Goal: Task Accomplishment & Management: Complete application form

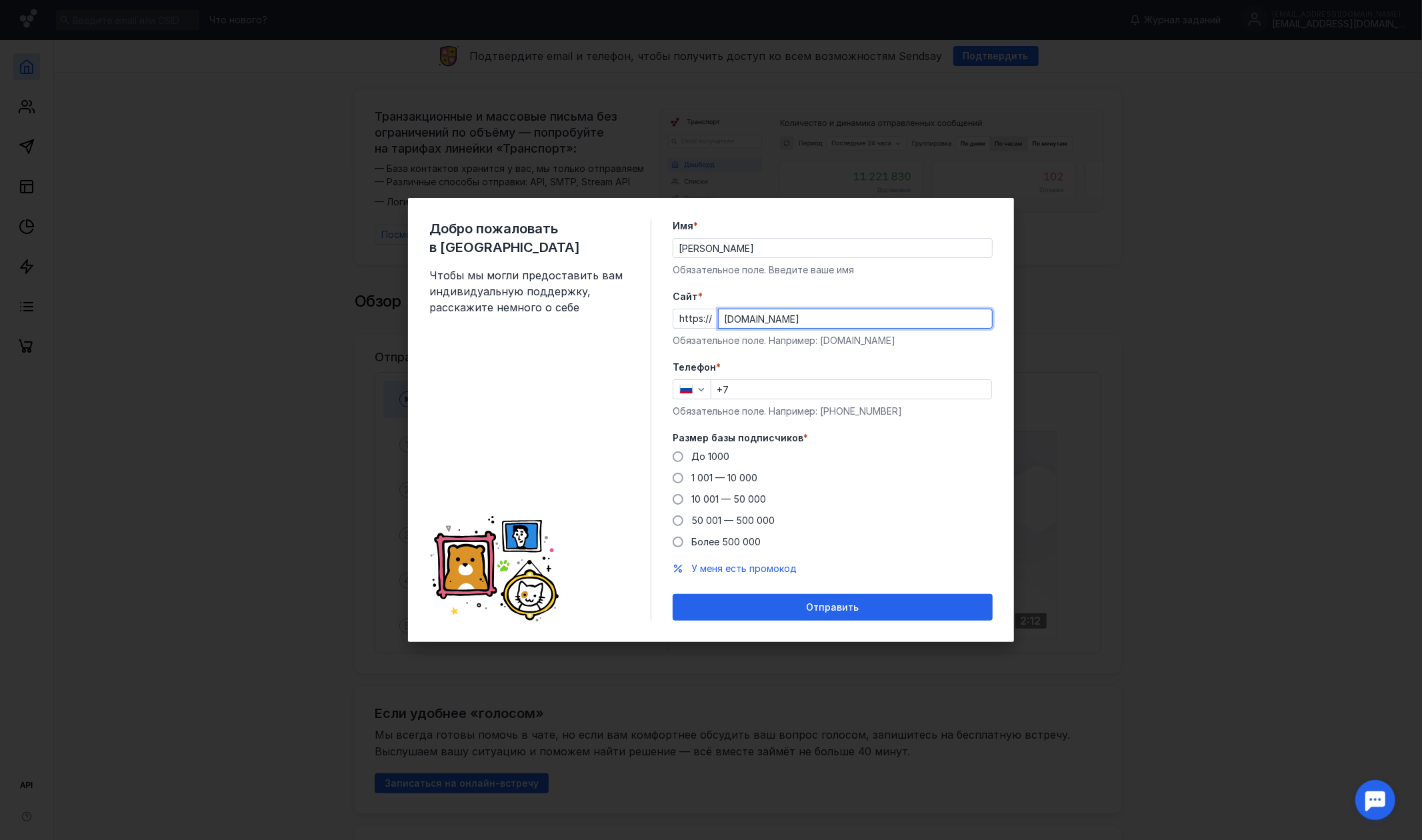
type input "[DOMAIN_NAME]"
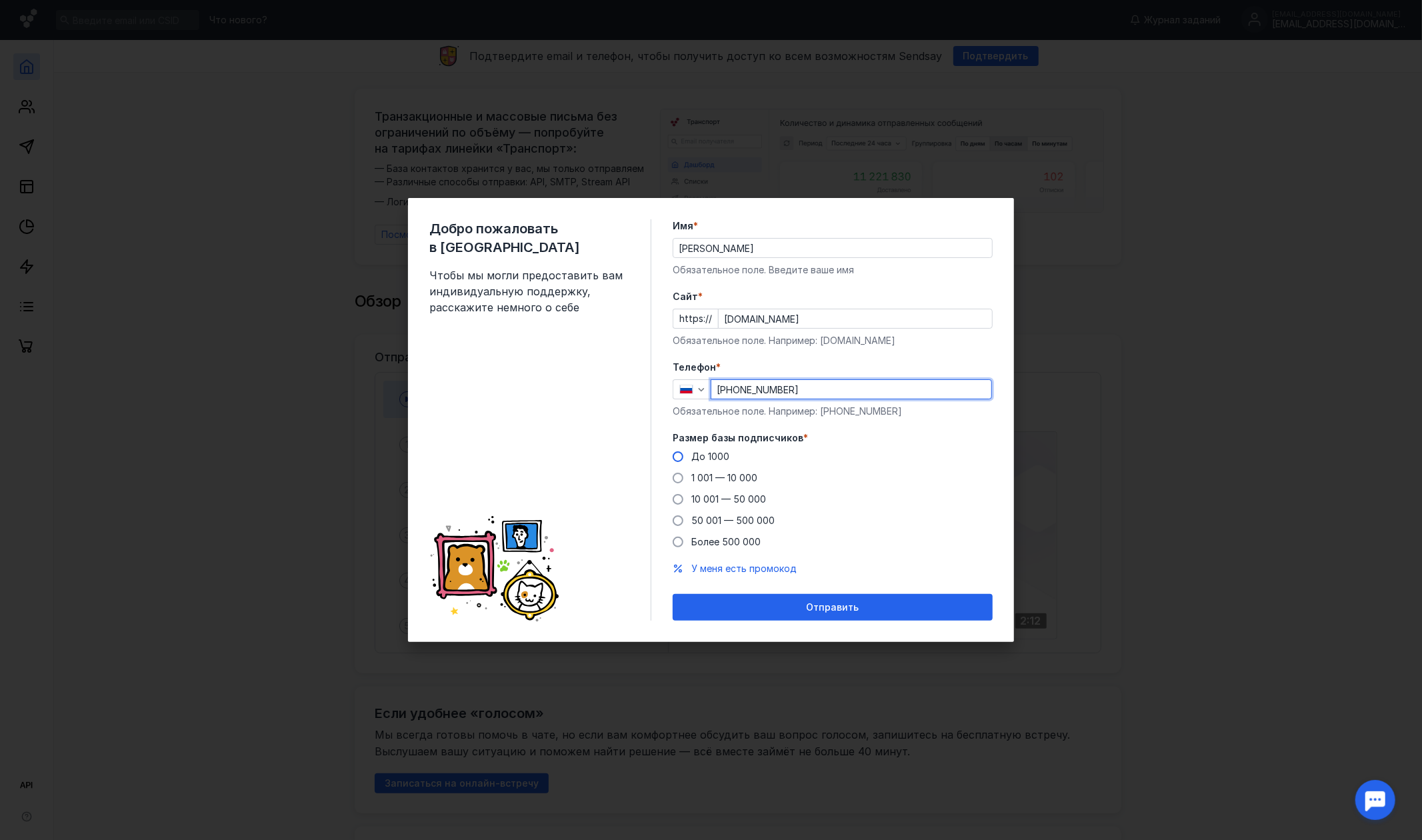
type input "[PHONE_NUMBER]"
click at [709, 450] on span "До 1000" at bounding box center [710, 456] width 38 height 11
click at [0, 0] on input "До 1000" at bounding box center [0, 0] width 0 height 0
click at [776, 575] on form "Имя * [PERSON_NAME] Обязательное поле. Введите ваше имя [PERSON_NAME] * https:/…" at bounding box center [833, 420] width 320 height 401
click at [776, 569] on span "У меня есть промокод" at bounding box center [743, 568] width 105 height 11
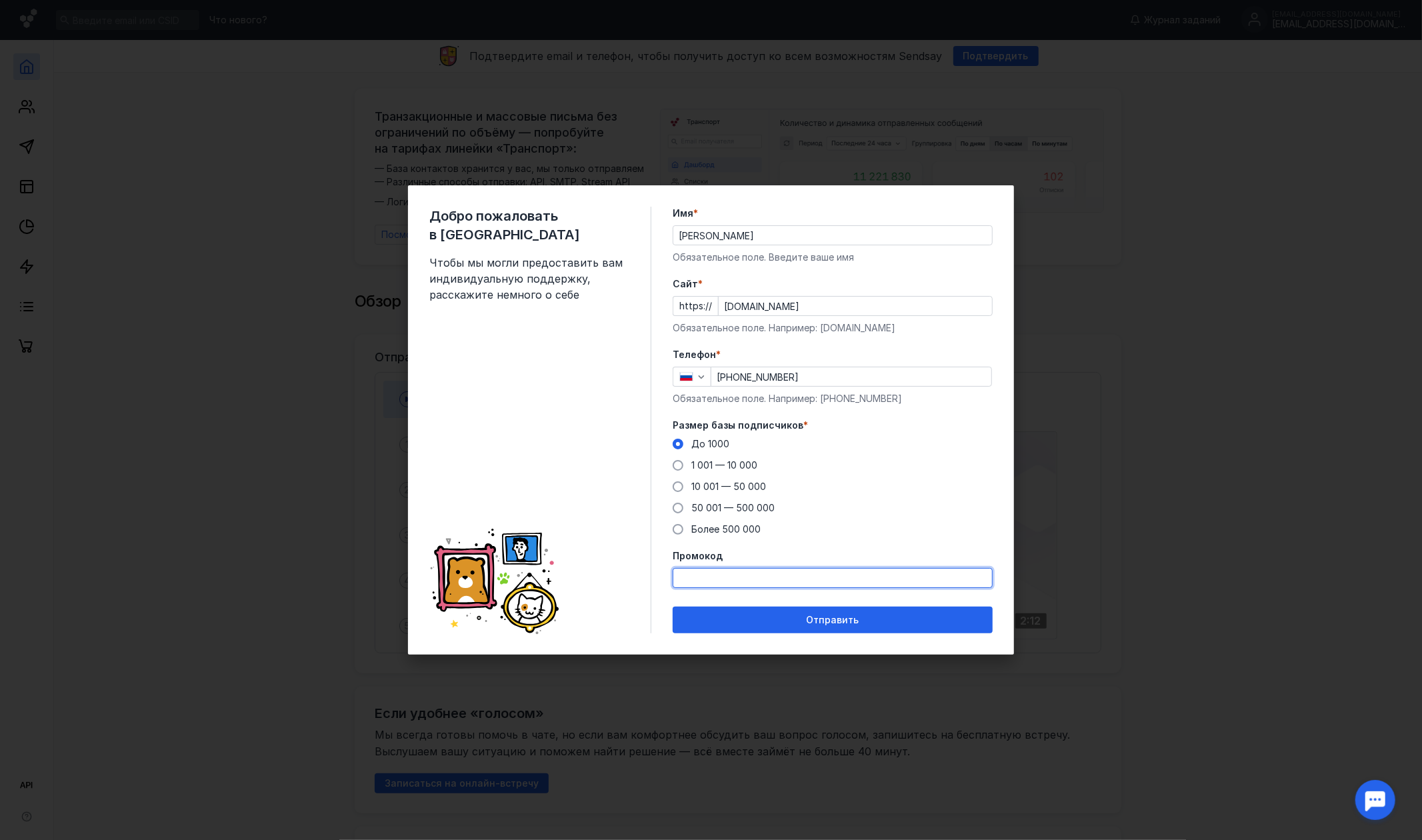
click at [776, 577] on input "Промокод" at bounding box center [833, 578] width 319 height 19
type input "sendsaytest"
click at [672, 607] on button "Отправить" at bounding box center [833, 620] width 320 height 27
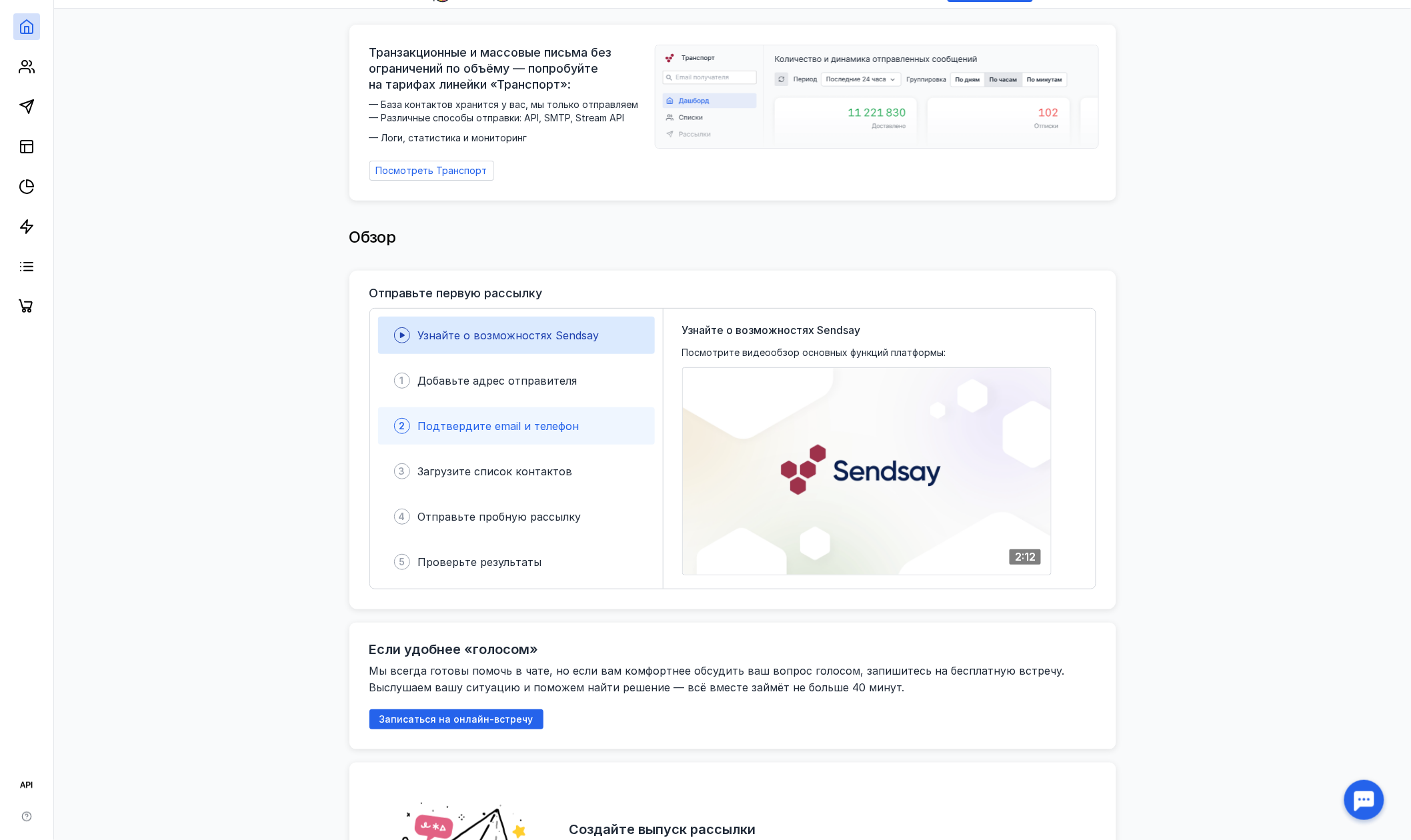
scroll to position [177, 0]
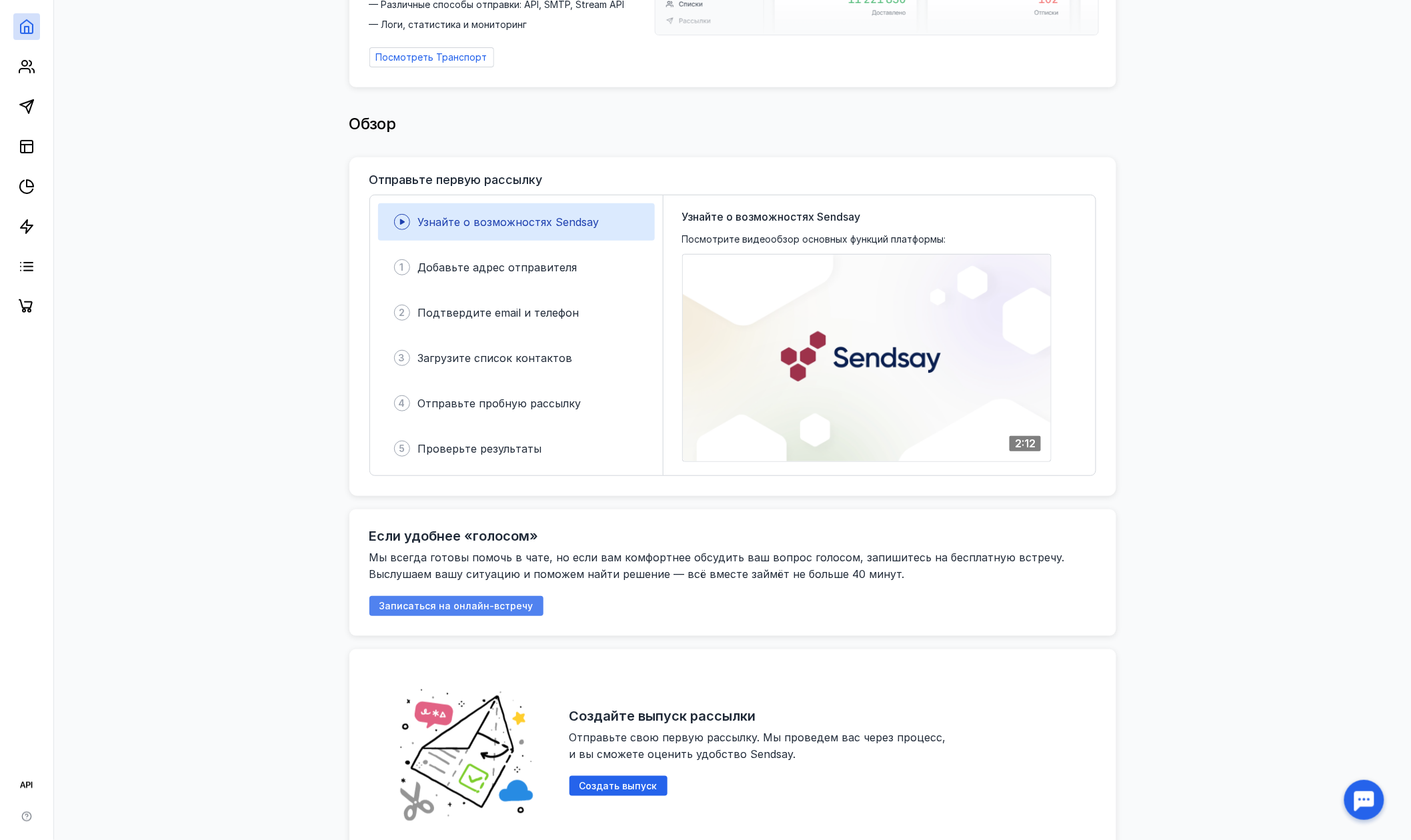
click at [476, 603] on span "Записаться на онлайн-встречу" at bounding box center [456, 606] width 154 height 11
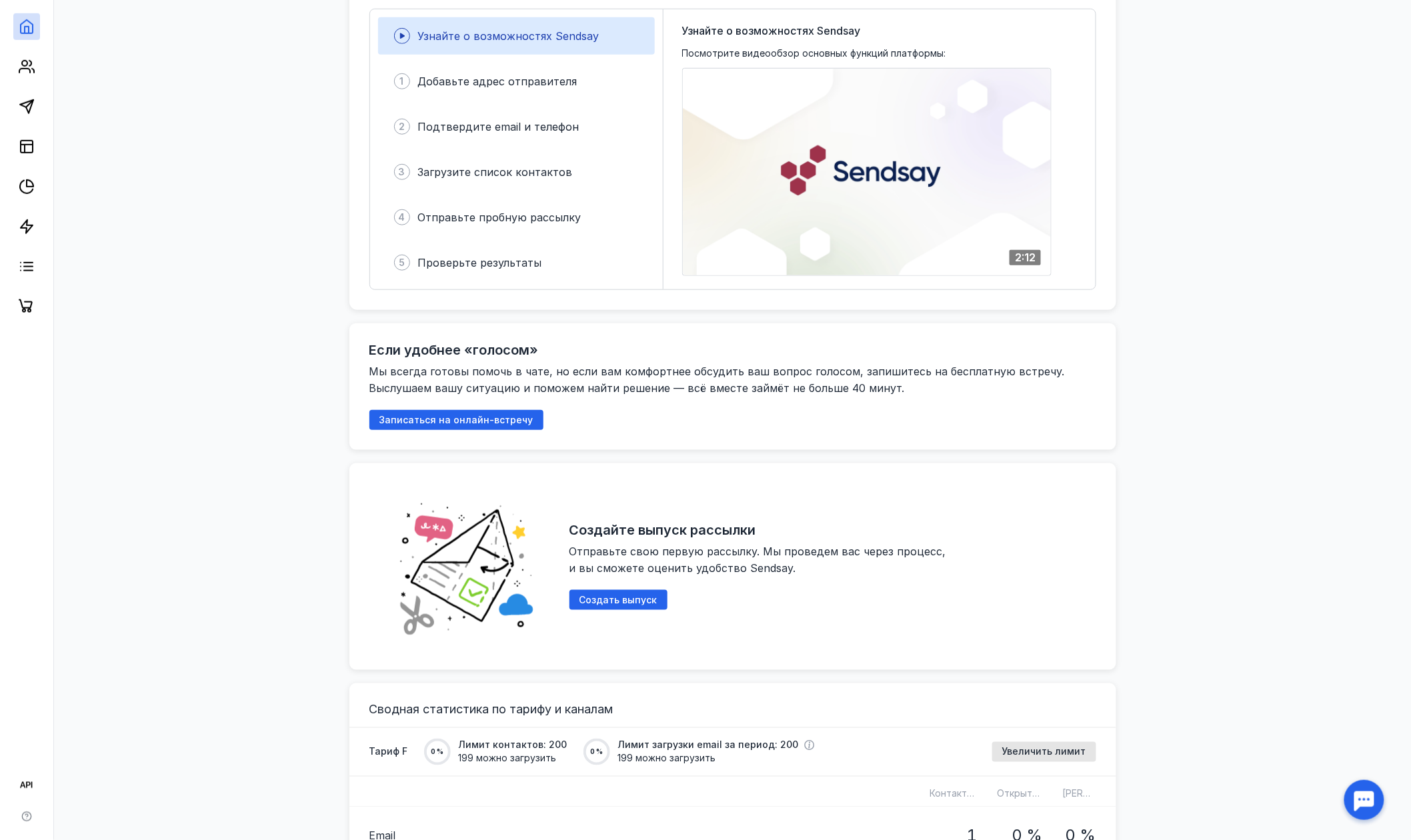
scroll to position [0, 0]
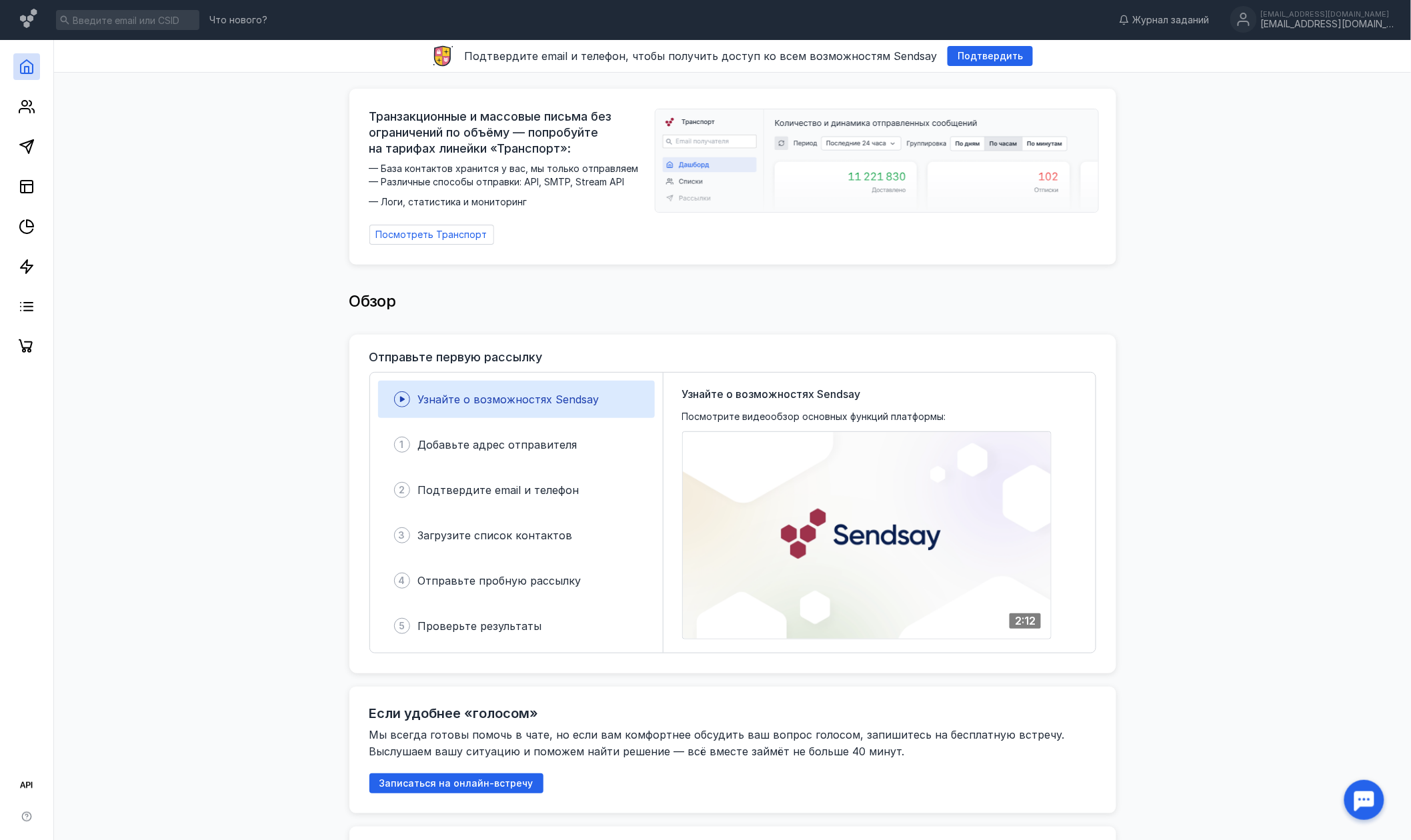
click at [834, 53] on span "Подтвердите email и телефон, чтобы получить доступ ко всем возможностям Sendsay" at bounding box center [700, 56] width 473 height 13
click at [980, 52] on span "Подтвердить" at bounding box center [990, 56] width 65 height 11
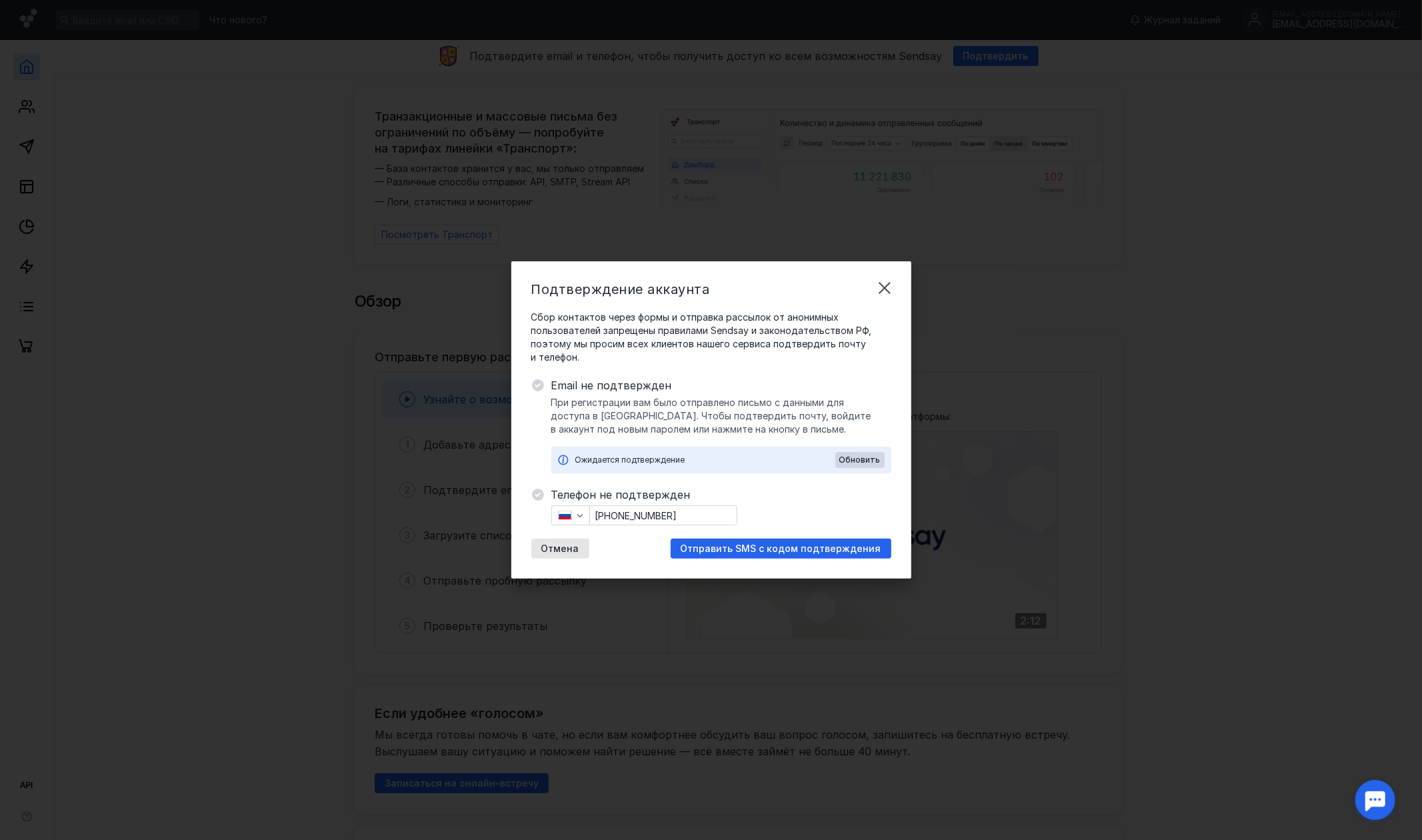
click at [759, 558] on div "Подтверждение аккаунта Сбор контактов через формы и отправка рассылок от аноним…" at bounding box center [711, 420] width 400 height 317
click at [782, 553] on span "Отправить SMS с кодом подтверждения" at bounding box center [781, 549] width 200 height 11
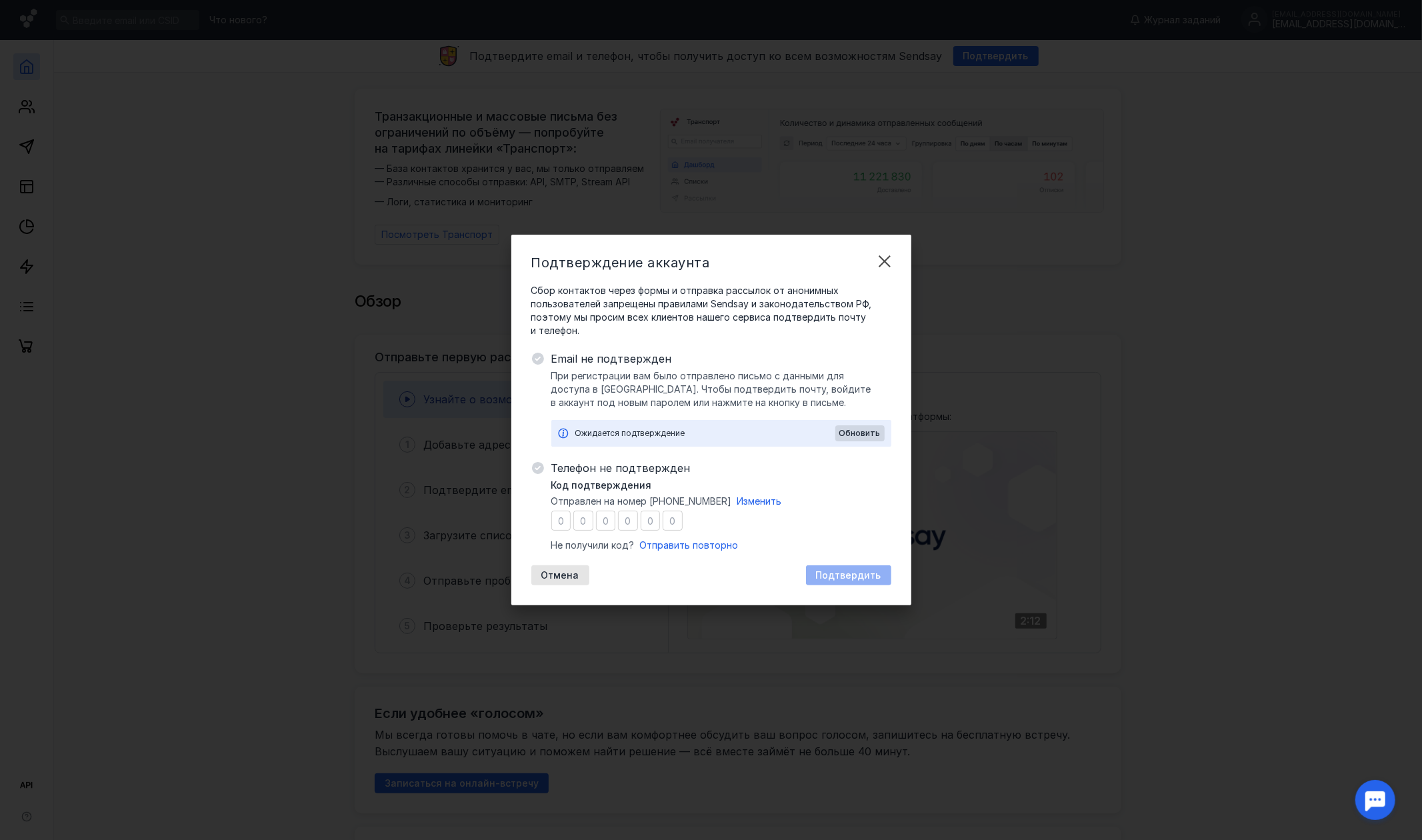
type input "8"
type input "1"
type input "3"
type input "0"
type input "2"
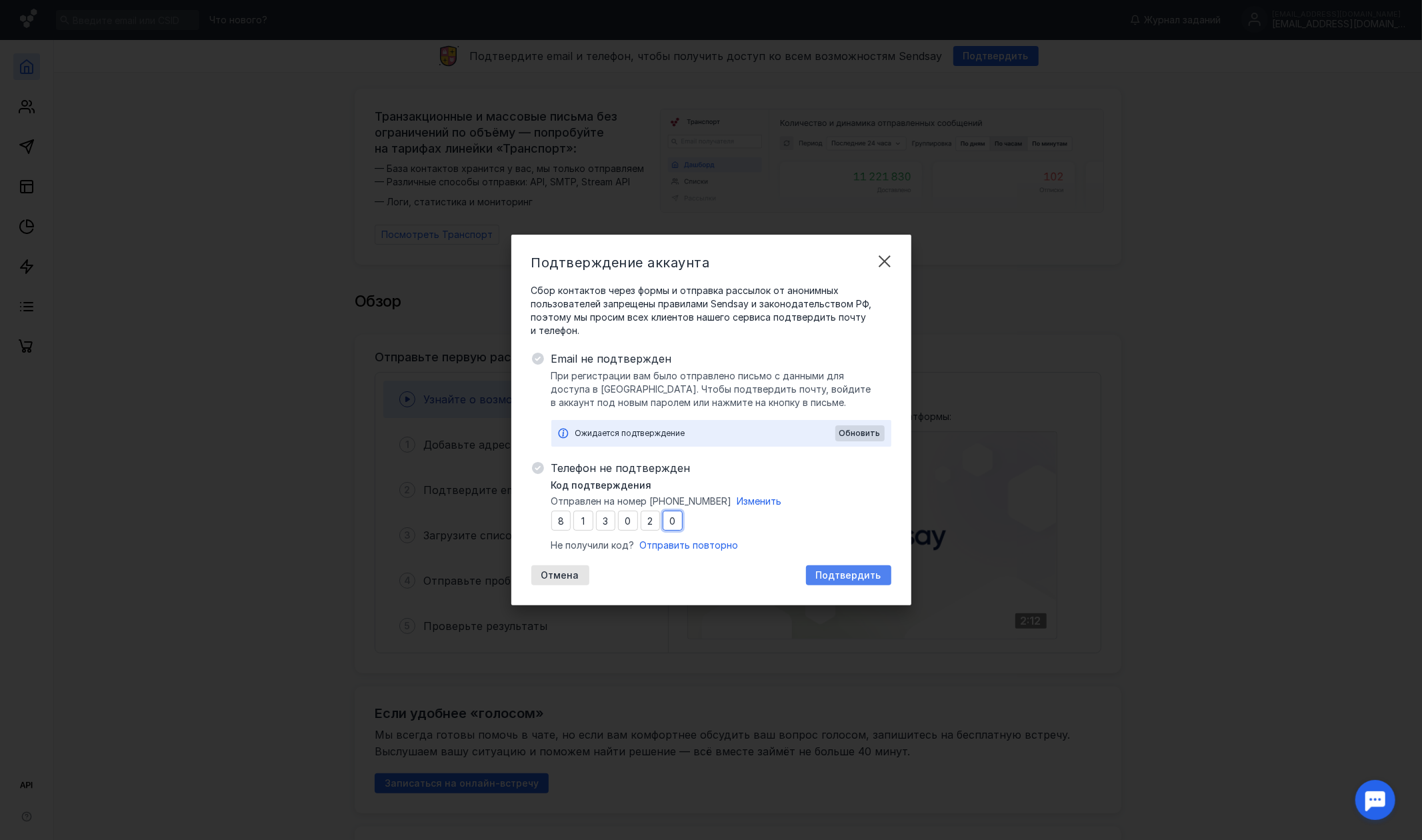
type input "0"
click at [857, 581] on div "Подтвердить" at bounding box center [848, 574] width 85 height 20
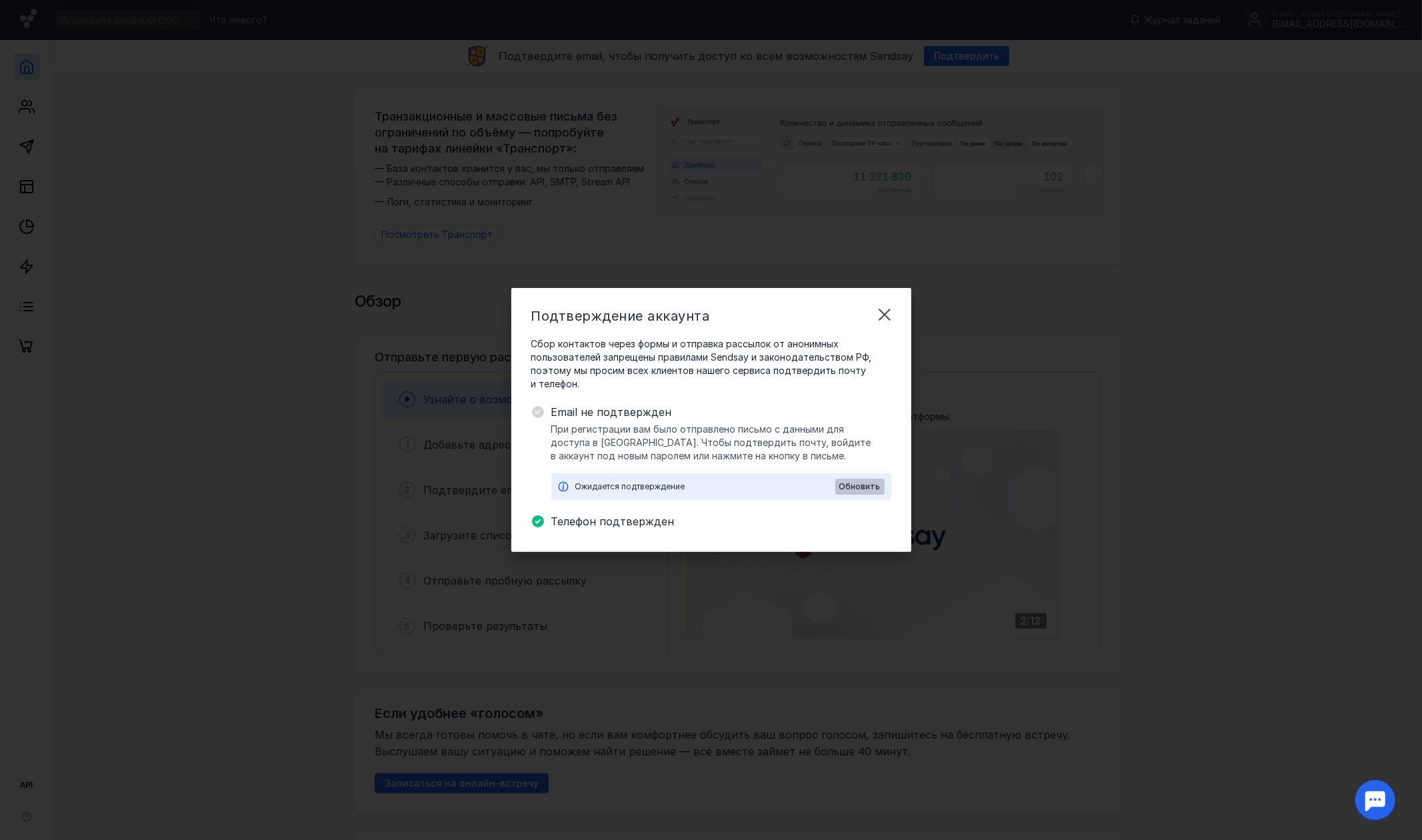
click at [859, 479] on div "Обновить" at bounding box center [860, 487] width 50 height 16
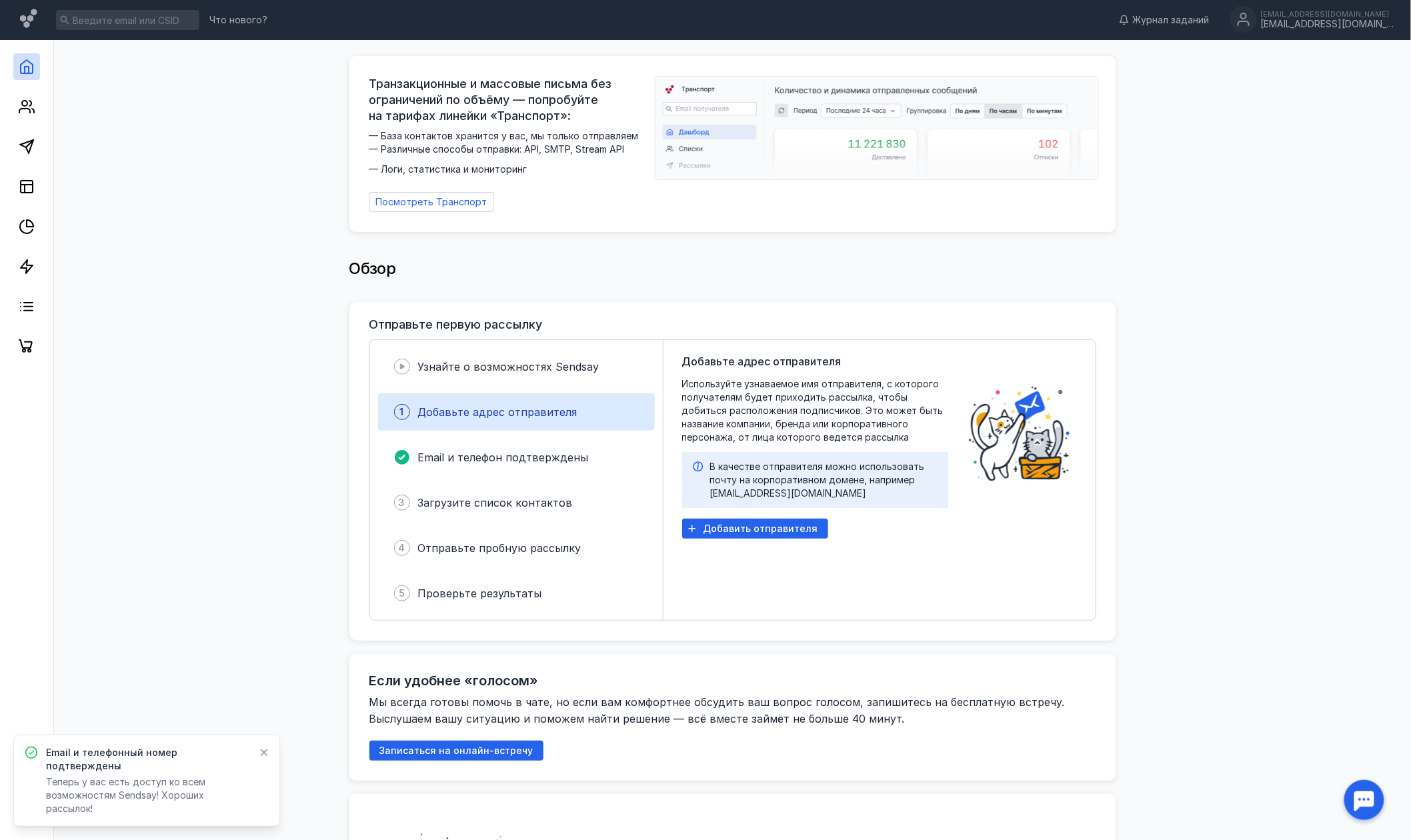
click at [266, 758] on icon at bounding box center [264, 752] width 9 height 11
click at [32, 122] on div at bounding box center [27, 200] width 54 height 320
click at [32, 116] on link at bounding box center [27, 106] width 27 height 27
